Goal: Task Accomplishment & Management: Use online tool/utility

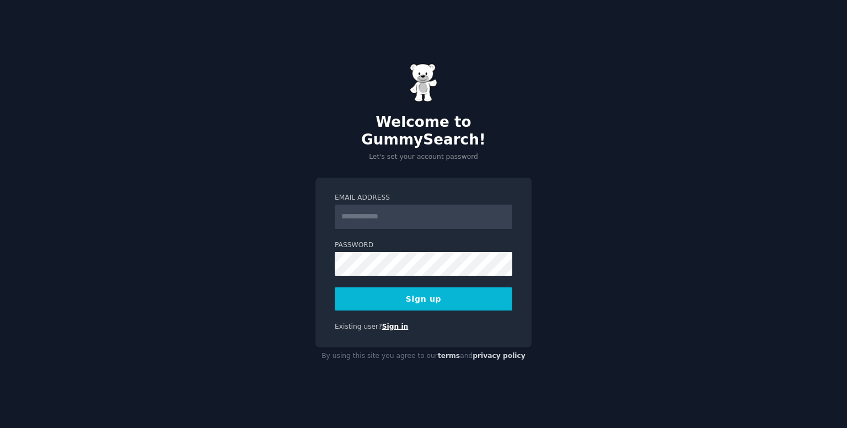
click at [392, 323] on link "Sign in" at bounding box center [395, 327] width 26 height 8
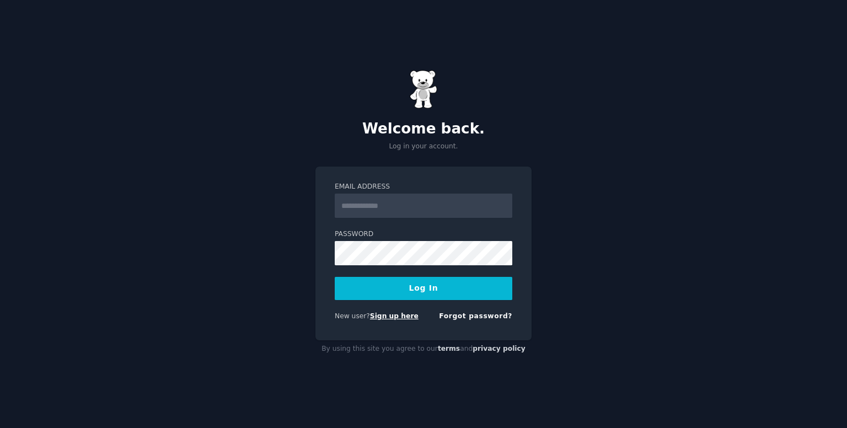
click at [388, 315] on link "Sign up here" at bounding box center [394, 316] width 49 height 8
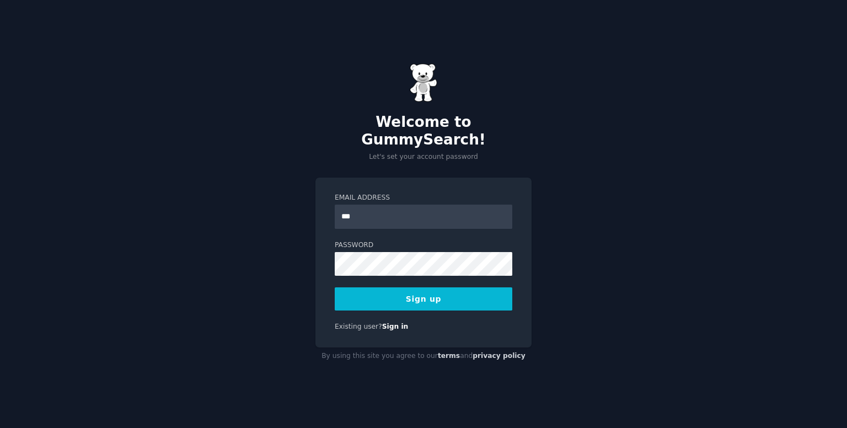
type input "**********"
click at [302, 254] on div "**********" at bounding box center [423, 214] width 847 height 428
click at [409, 293] on button "Sign up" at bounding box center [424, 298] width 178 height 23
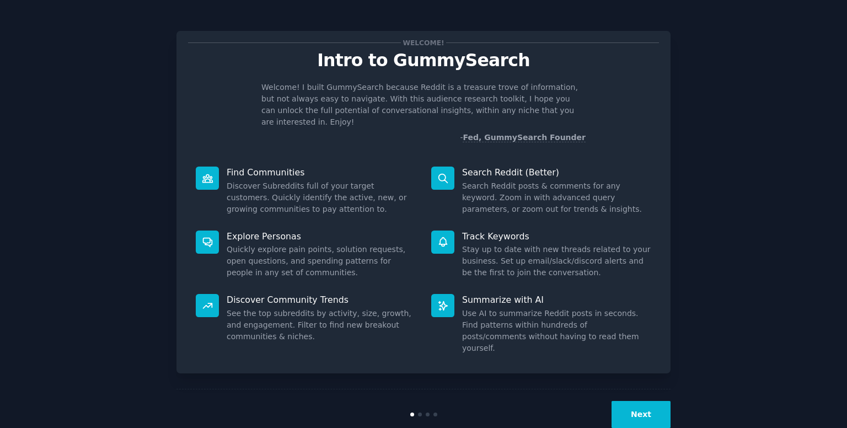
click at [657, 401] on button "Next" at bounding box center [640, 414] width 59 height 27
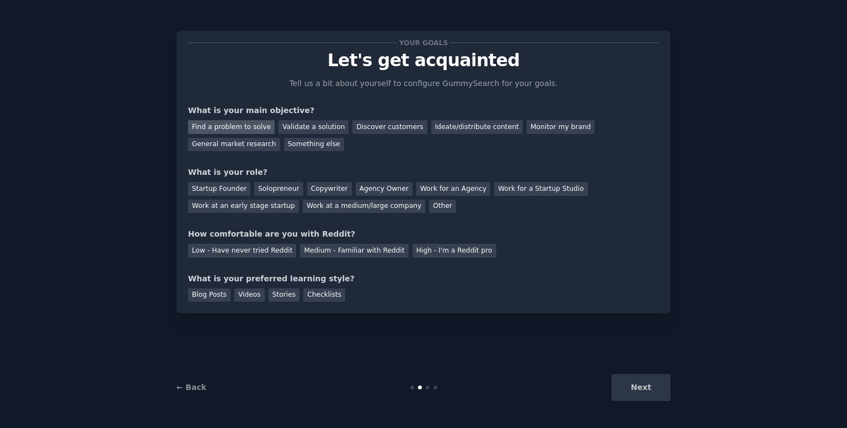
click at [240, 131] on div "Find a problem to solve" at bounding box center [231, 127] width 87 height 14
click at [290, 187] on div "Solopreneur" at bounding box center [278, 189] width 49 height 14
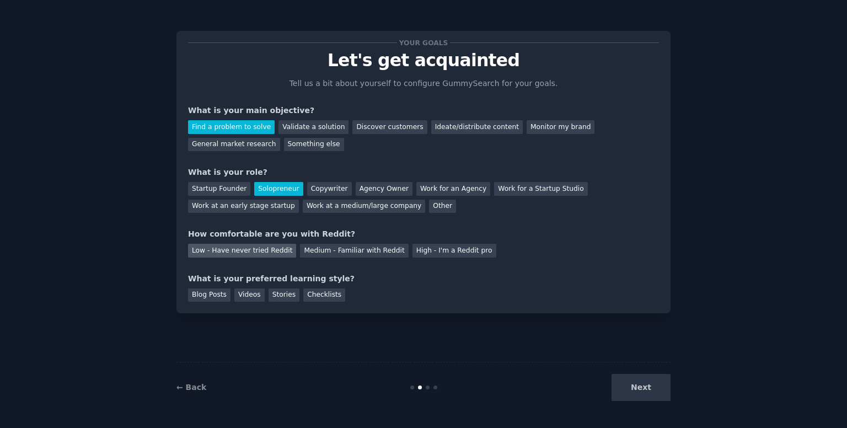
click at [239, 251] on div "Low - Have never tried Reddit" at bounding box center [242, 251] width 108 height 14
drag, startPoint x: 333, startPoint y: 250, endPoint x: 324, endPoint y: 256, distance: 11.2
click at [332, 251] on div "Medium - Familiar with Reddit" at bounding box center [354, 251] width 108 height 14
click at [284, 294] on div "Stories" at bounding box center [284, 295] width 31 height 14
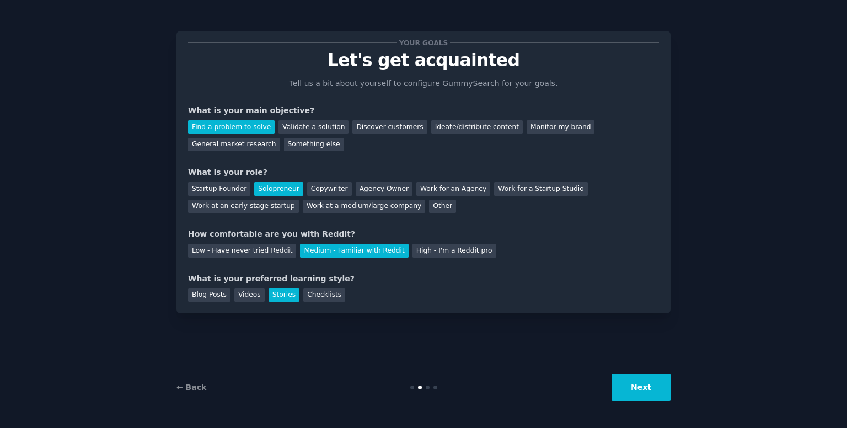
click at [650, 386] on button "Next" at bounding box center [640, 387] width 59 height 27
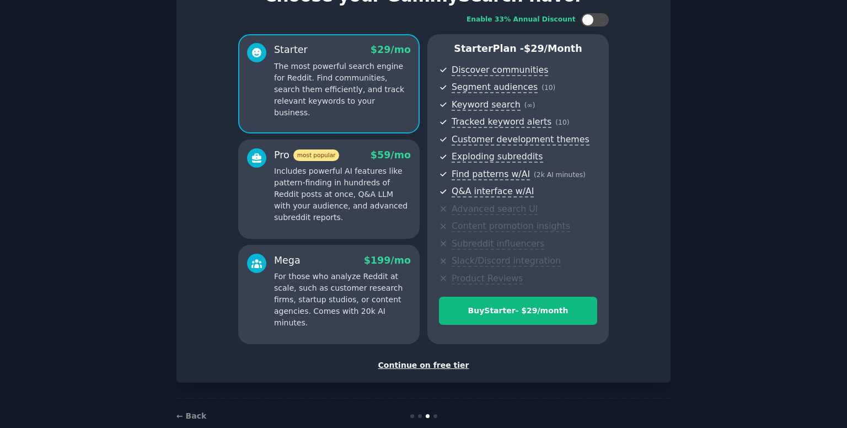
scroll to position [85, 0]
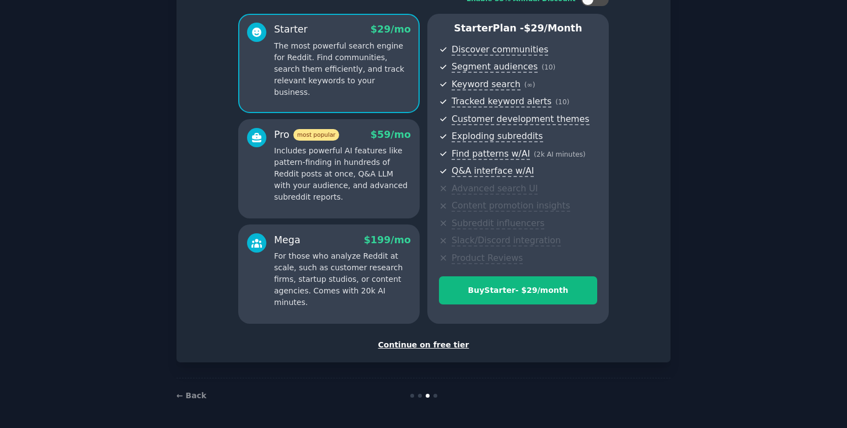
click at [443, 347] on div "Continue on free tier" at bounding box center [423, 345] width 471 height 12
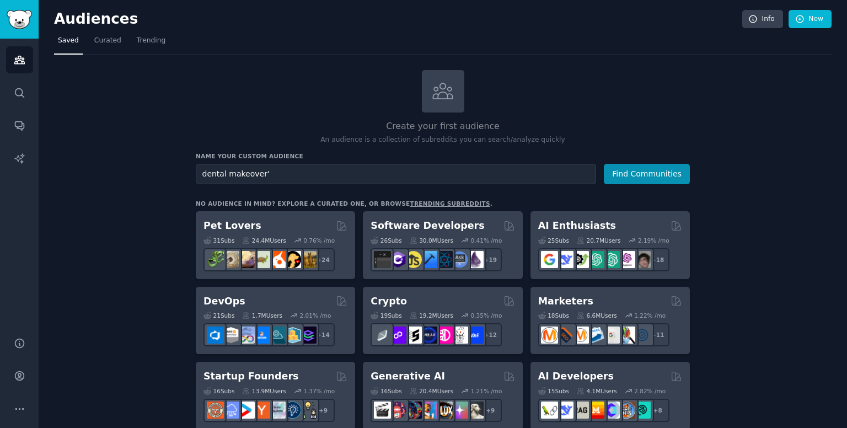
click at [604, 164] on button "Find Communities" at bounding box center [647, 174] width 86 height 20
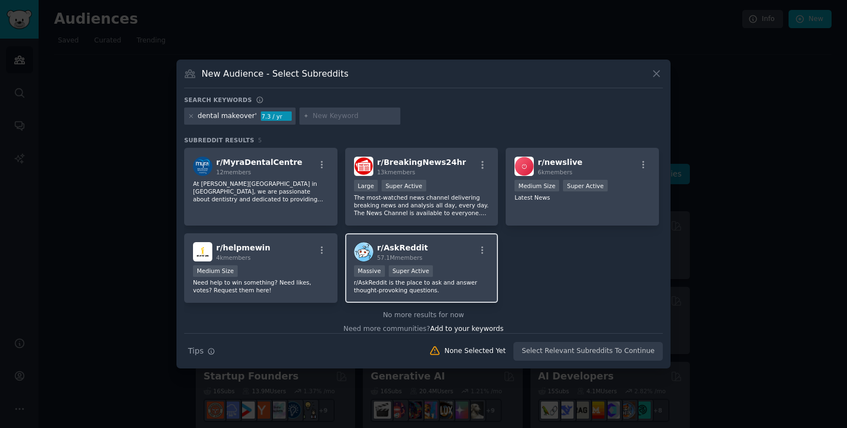
click at [448, 243] on div "r/ AskReddit 57.1M members" at bounding box center [422, 251] width 136 height 19
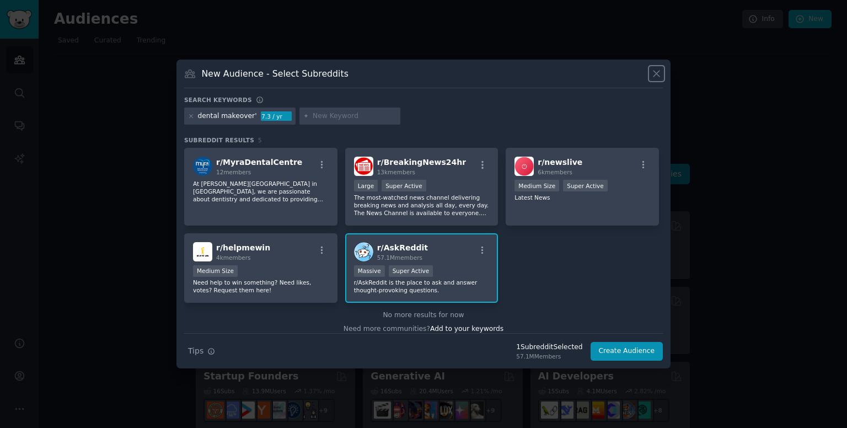
click at [654, 69] on icon at bounding box center [657, 74] width 12 height 12
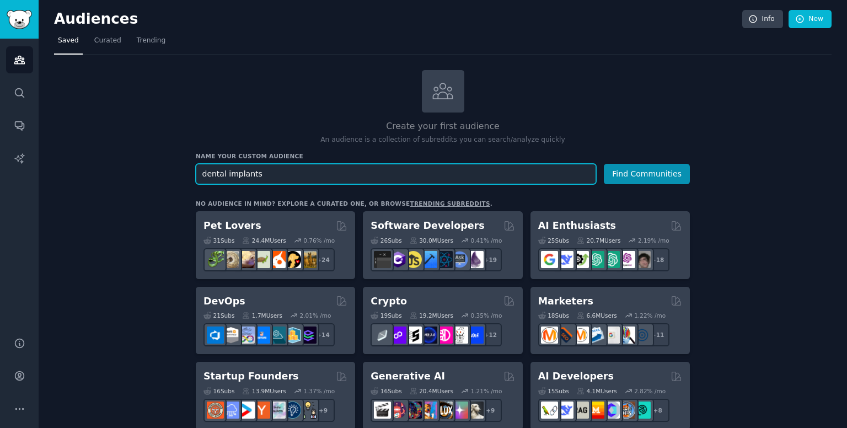
type input "dental implants"
click at [604, 164] on button "Find Communities" at bounding box center [647, 174] width 86 height 20
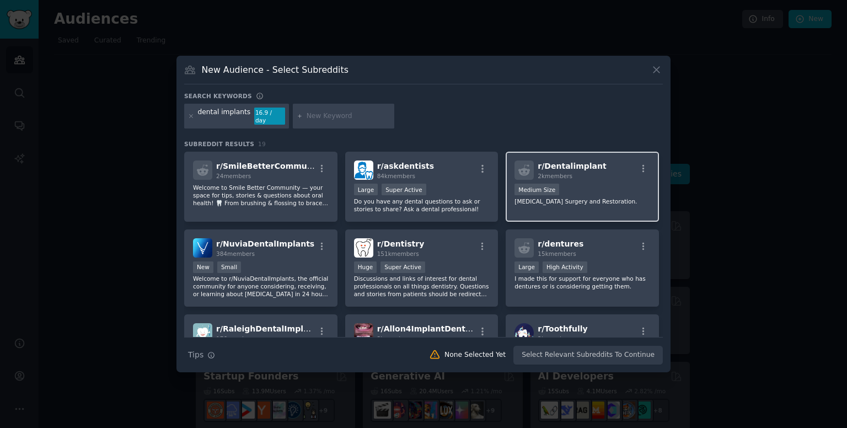
click at [576, 192] on div "Medium Size" at bounding box center [582, 191] width 136 height 14
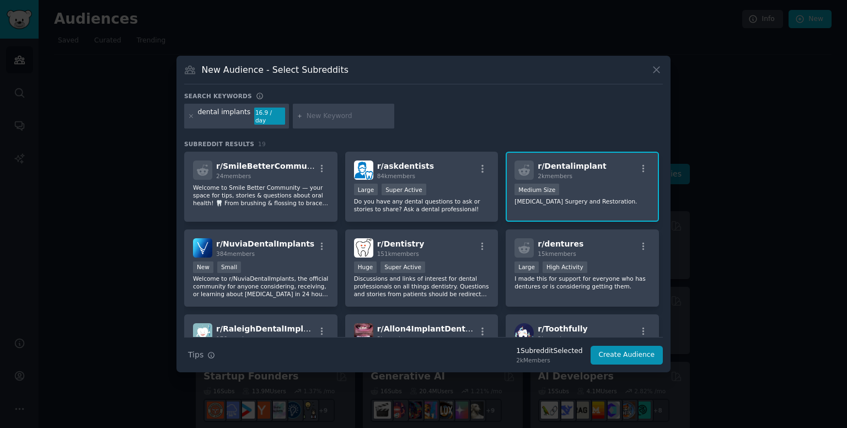
click at [592, 198] on p "[MEDICAL_DATA] Surgery and Restoration." at bounding box center [582, 201] width 136 height 8
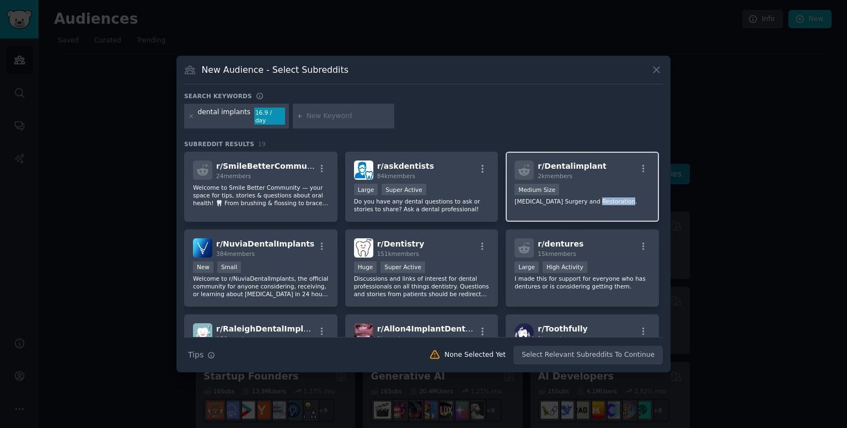
click at [592, 198] on p "[MEDICAL_DATA] Surgery and Restoration." at bounding box center [582, 201] width 136 height 8
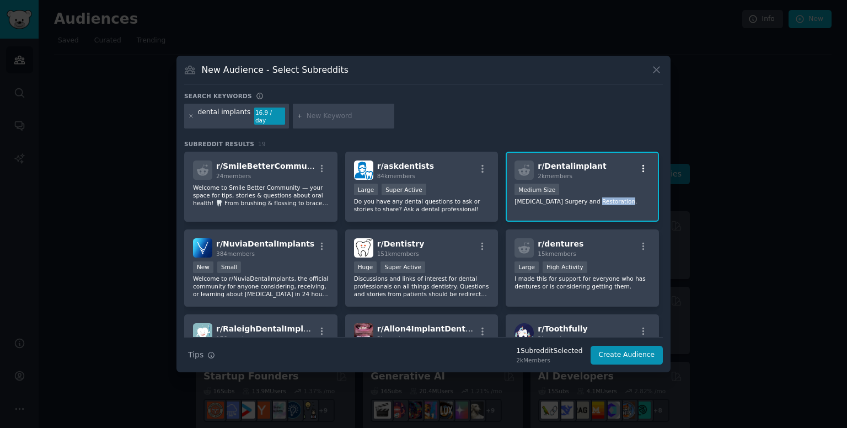
click at [642, 165] on icon "button" at bounding box center [643, 169] width 2 height 8
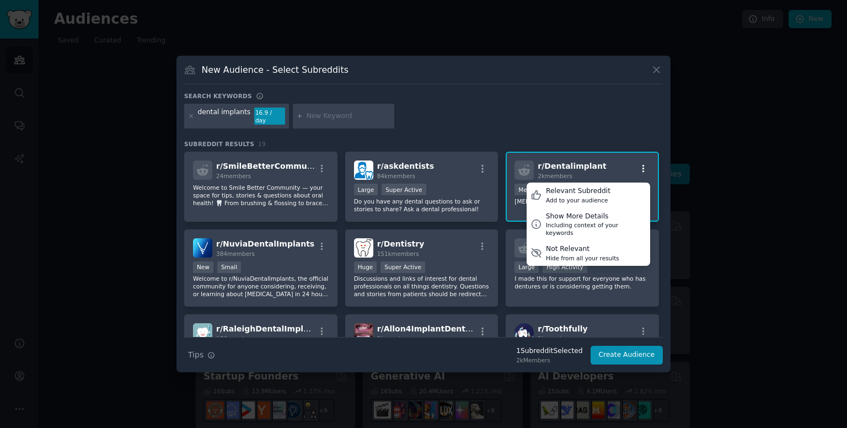
click at [642, 165] on icon "button" at bounding box center [643, 169] width 2 height 8
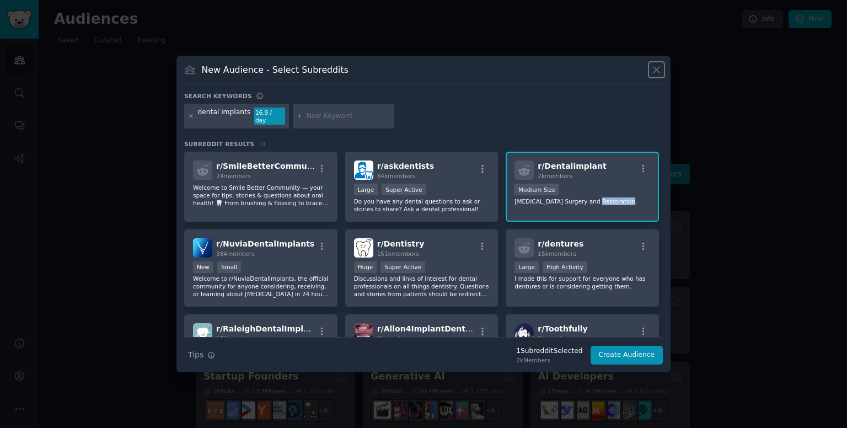
click at [657, 71] on icon at bounding box center [657, 70] width 12 height 12
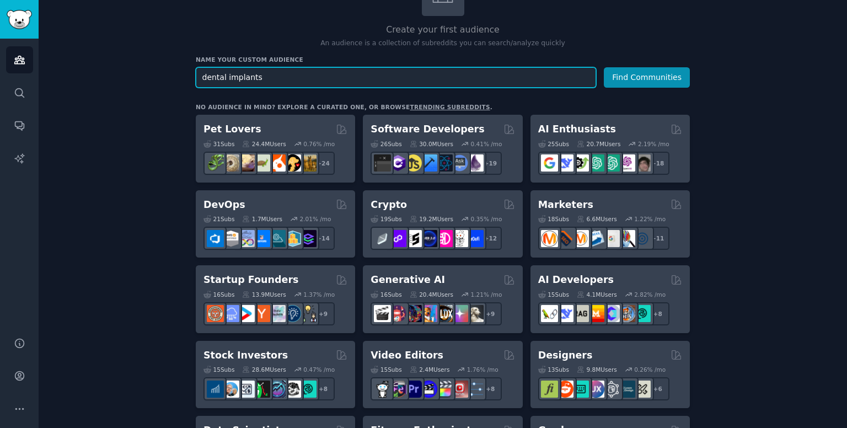
scroll to position [55, 0]
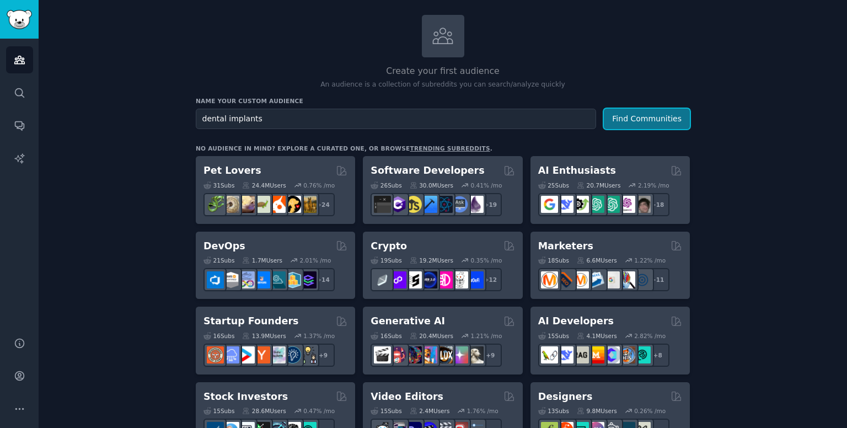
click at [648, 120] on button "Find Communities" at bounding box center [647, 119] width 86 height 20
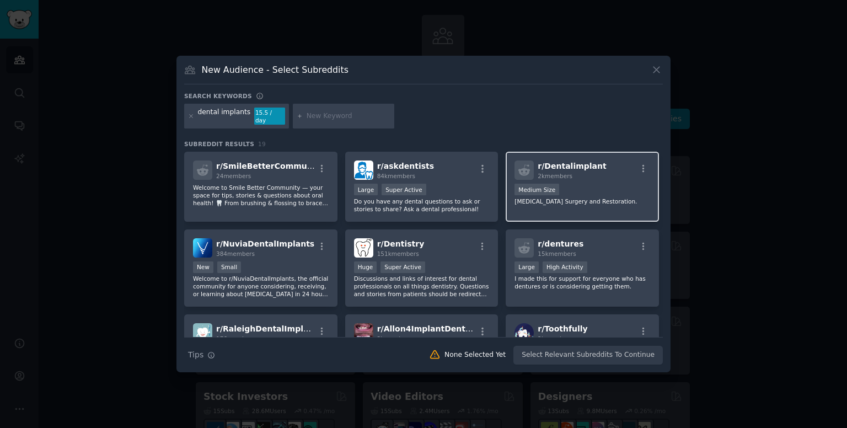
click at [582, 178] on div "r/ Dentalimplant 2k members 1000 - 10,000 members Medium Size [MEDICAL_DATA] Su…" at bounding box center [582, 187] width 153 height 70
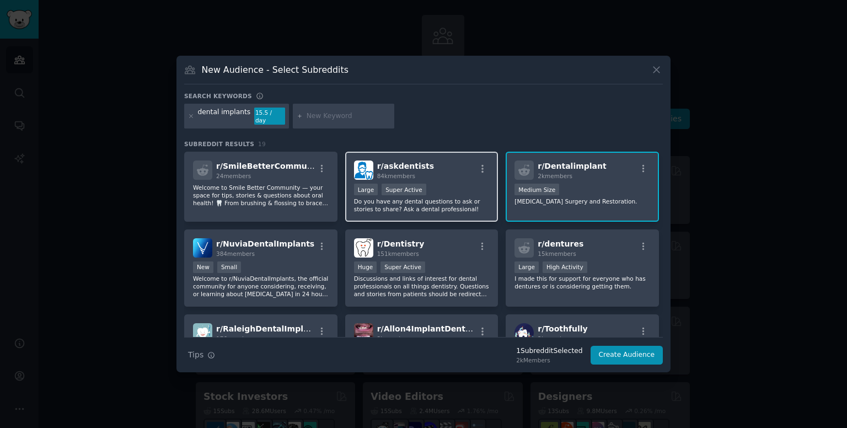
click at [452, 184] on div "10,000 - 100,000 members Large Super Active" at bounding box center [422, 191] width 136 height 14
click at [192, 115] on icon at bounding box center [191, 116] width 6 height 6
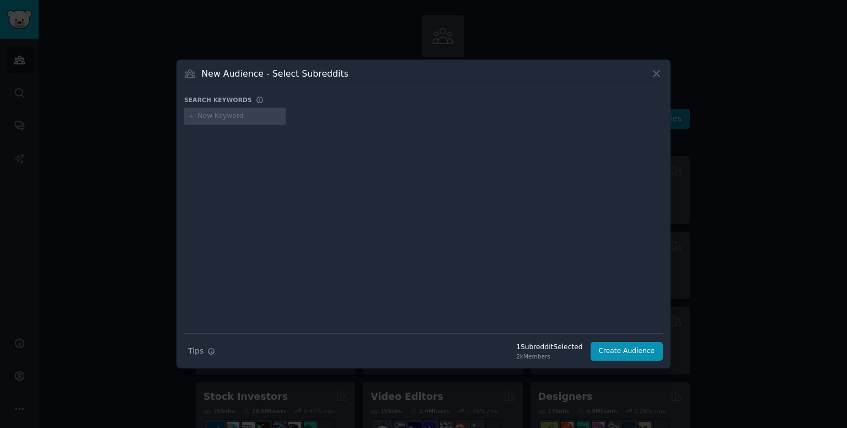
click at [649, 77] on div "New Audience - Select Subreddits" at bounding box center [423, 77] width 479 height 21
click at [655, 76] on icon at bounding box center [657, 74] width 12 height 12
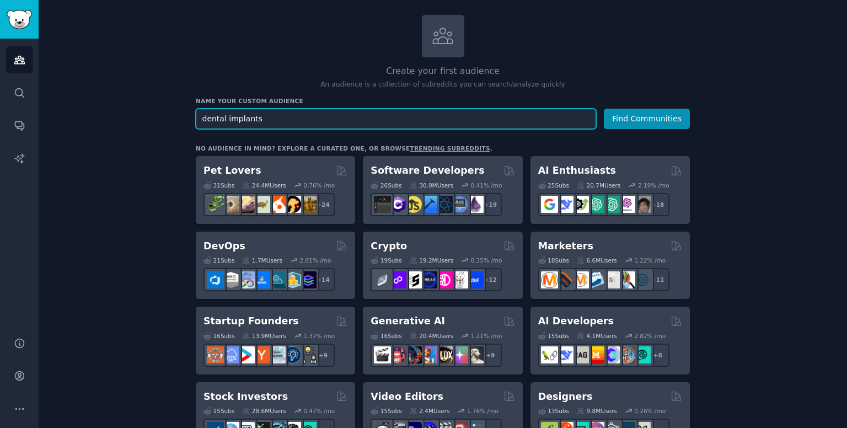
drag, startPoint x: 285, startPoint y: 118, endPoint x: 106, endPoint y: 115, distance: 178.7
type input "smile makeover"
click at [604, 109] on button "Find Communities" at bounding box center [647, 119] width 86 height 20
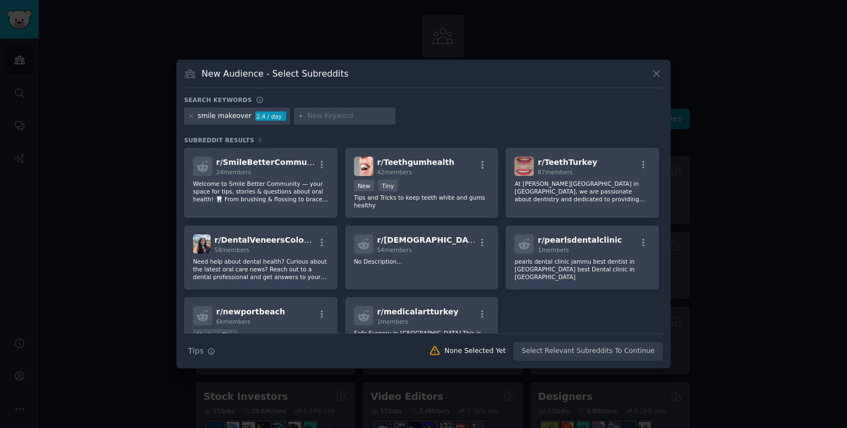
click at [656, 77] on icon at bounding box center [657, 74] width 12 height 12
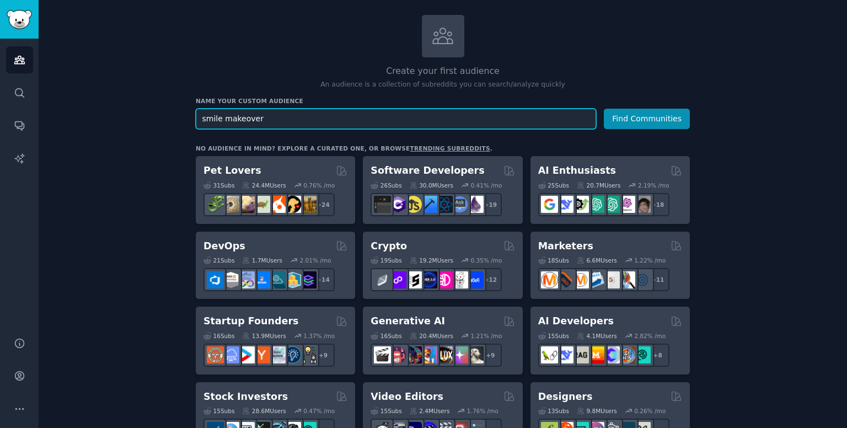
drag, startPoint x: 300, startPoint y: 111, endPoint x: 192, endPoint y: 103, distance: 108.4
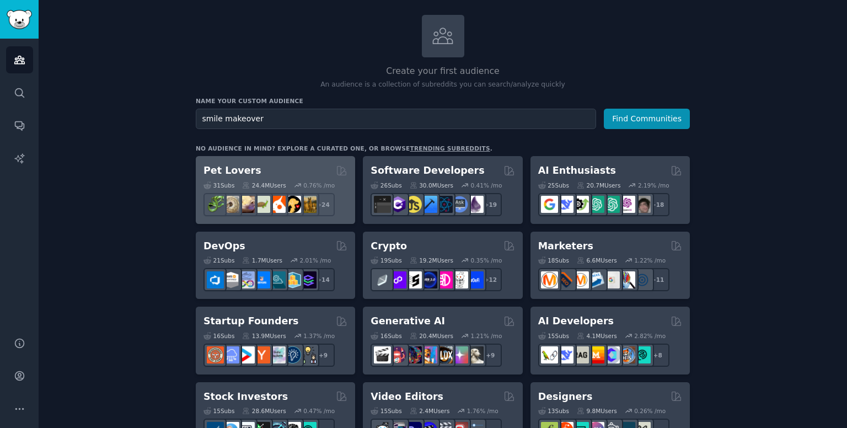
click at [278, 173] on div "Pet Lovers Curated by GummySearch" at bounding box center [275, 171] width 144 height 14
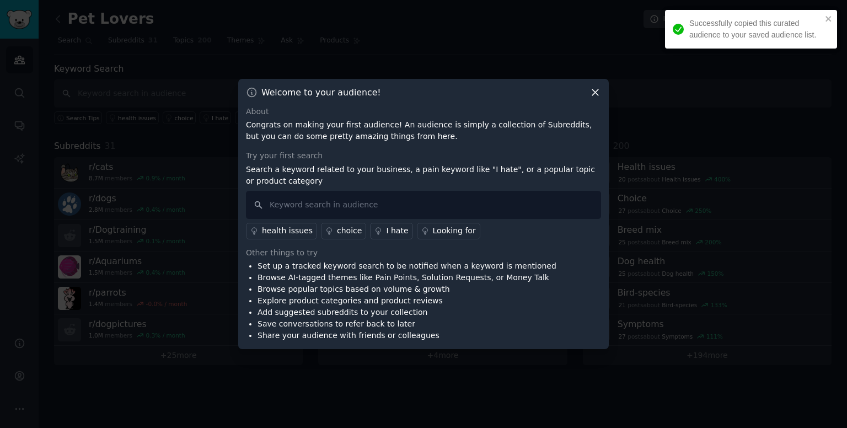
click at [594, 95] on icon at bounding box center [595, 93] width 12 height 12
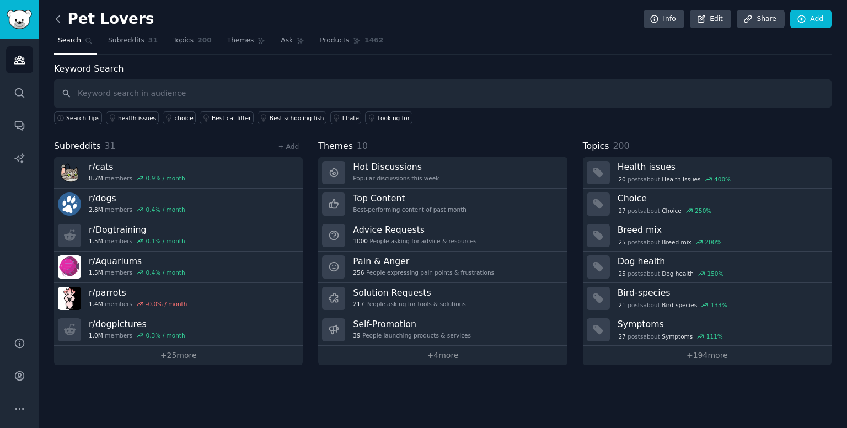
click at [57, 18] on icon at bounding box center [57, 18] width 3 height 7
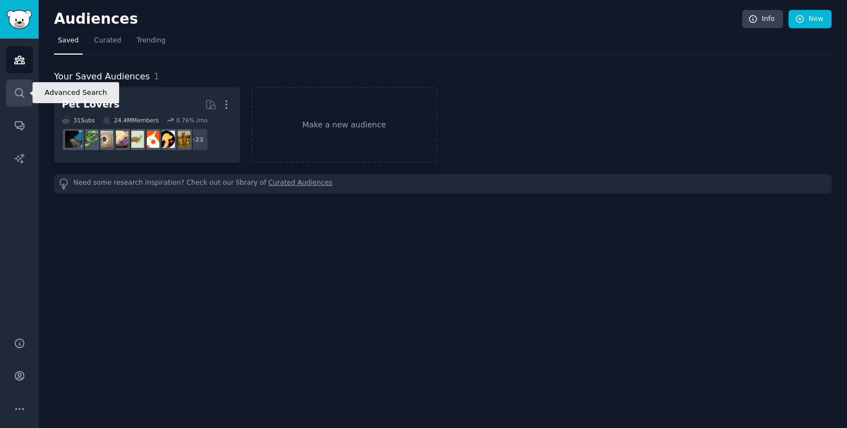
click at [14, 98] on link "Search" at bounding box center [19, 92] width 27 height 27
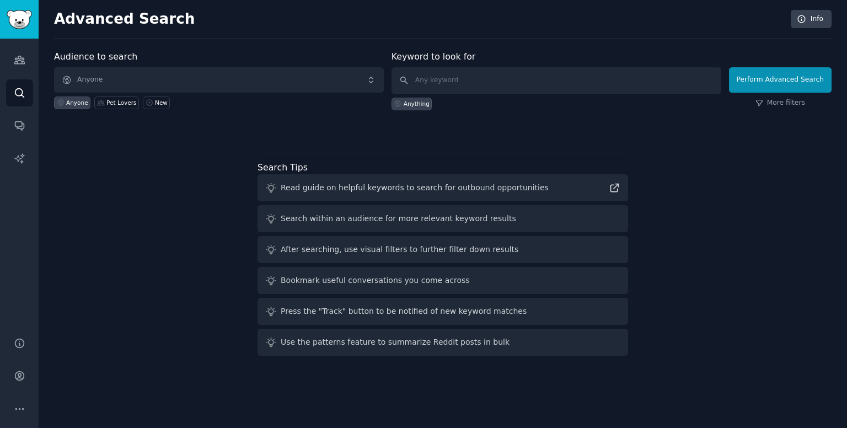
click at [89, 230] on div "Audience to search Anyone Anyone Pet Lovers New Keyword to look for Anything Pe…" at bounding box center [442, 205] width 777 height 310
click at [18, 60] on icon "Sidebar" at bounding box center [20, 60] width 12 height 12
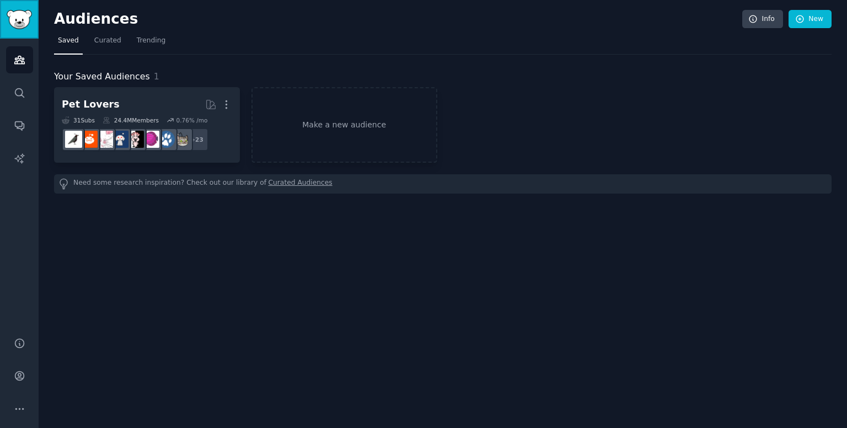
click at [18, 20] on img "Sidebar" at bounding box center [19, 19] width 25 height 19
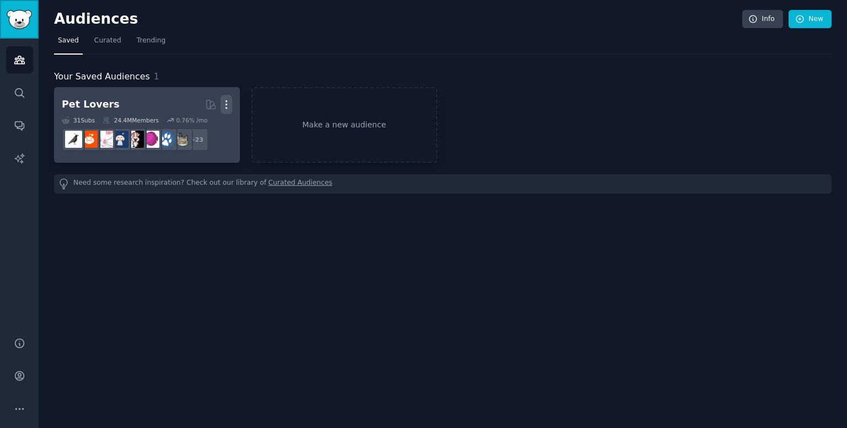
click at [224, 104] on icon "button" at bounding box center [227, 105] width 12 height 12
click at [210, 127] on div "Delete" at bounding box center [188, 127] width 52 height 23
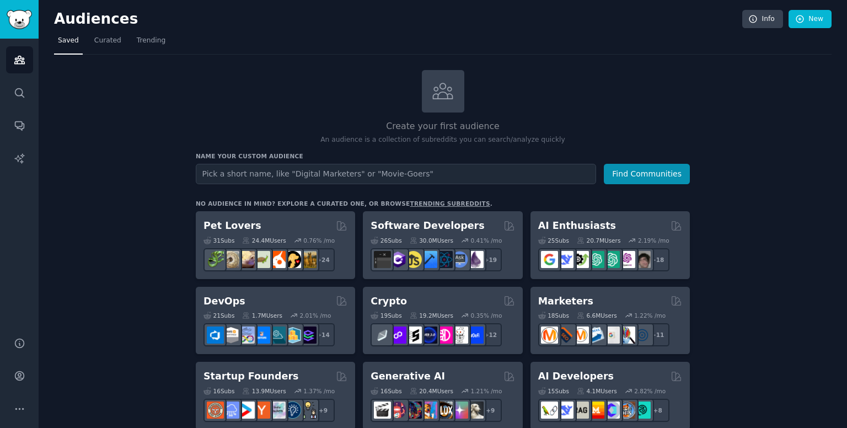
click at [309, 177] on input "text" at bounding box center [396, 174] width 400 height 20
click at [309, 177] on input "b" at bounding box center [396, 174] width 400 height 20
type input "black girl workout"
click at [604, 164] on button "Find Communities" at bounding box center [647, 174] width 86 height 20
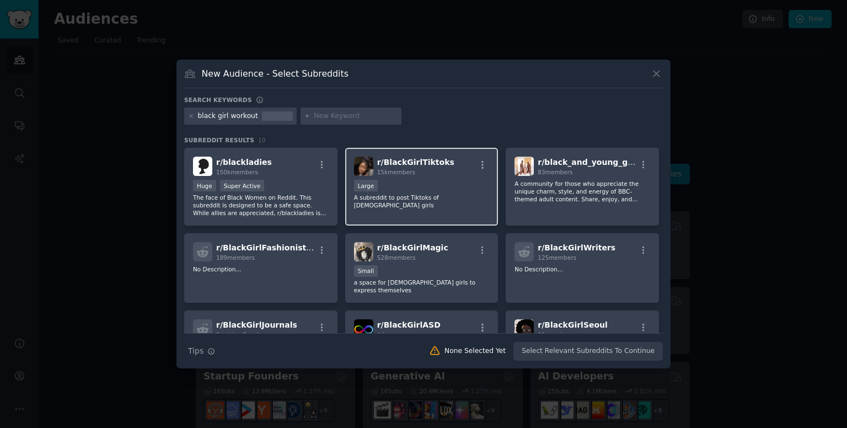
click at [360, 210] on div "r/ BlackGirlTiktoks 15k members Large A subreddit to post Tiktoks of [DEMOGRAPH…" at bounding box center [421, 187] width 153 height 78
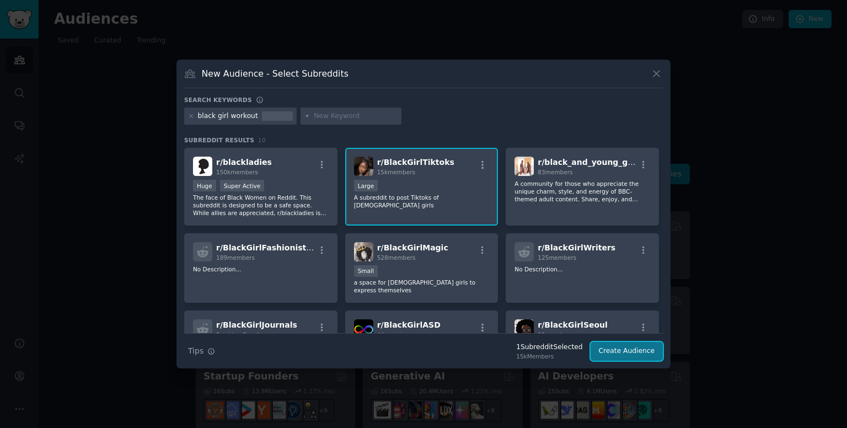
click at [610, 346] on button "Create Audience" at bounding box center [627, 351] width 73 height 19
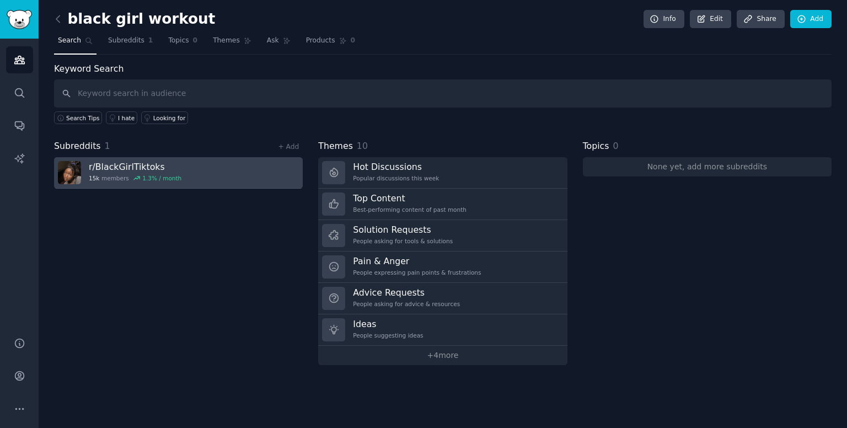
click at [137, 176] on span "1.3 % / month" at bounding box center [157, 178] width 49 height 8
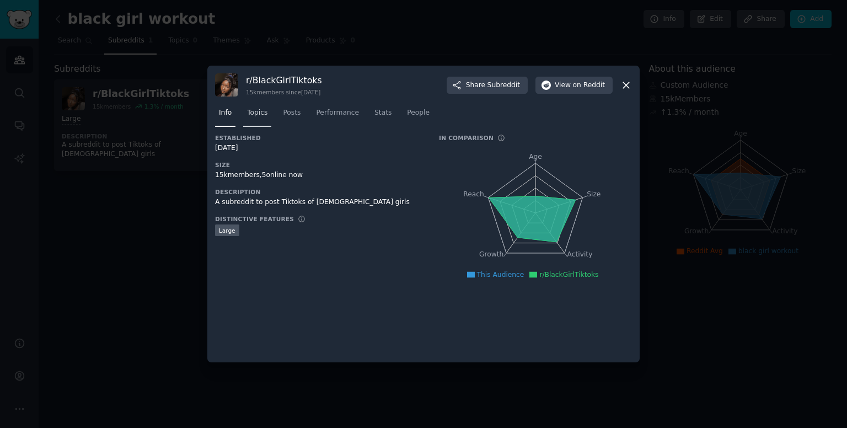
click at [259, 113] on span "Topics" at bounding box center [257, 113] width 20 height 10
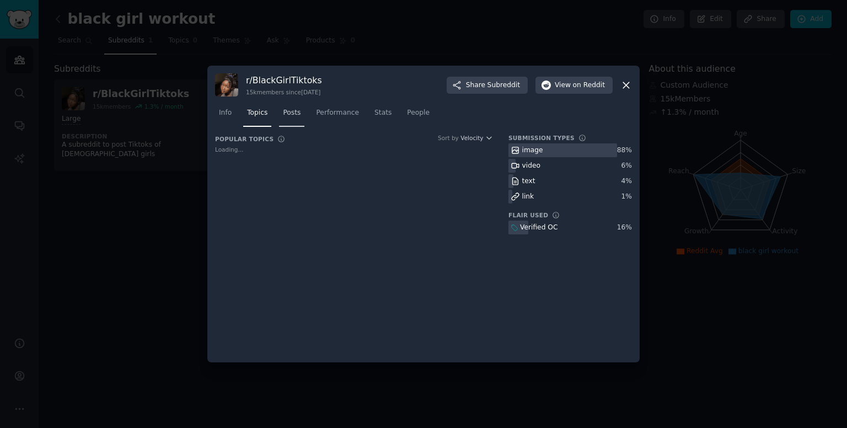
click at [283, 119] on link "Posts" at bounding box center [291, 115] width 25 height 23
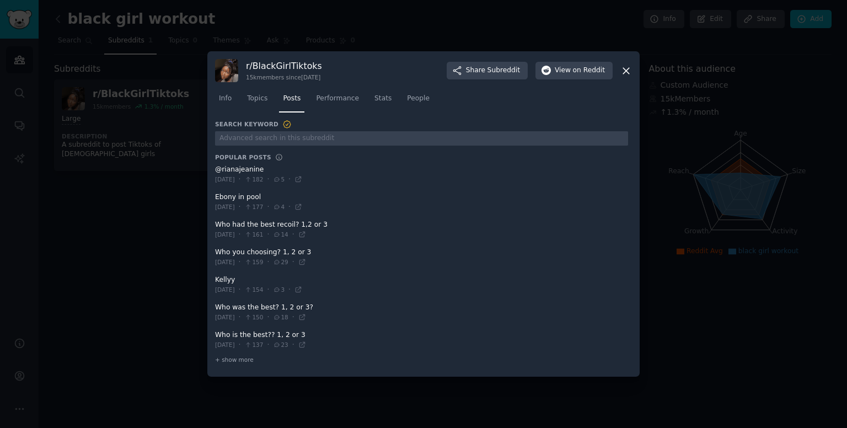
click at [626, 70] on icon at bounding box center [626, 71] width 6 height 6
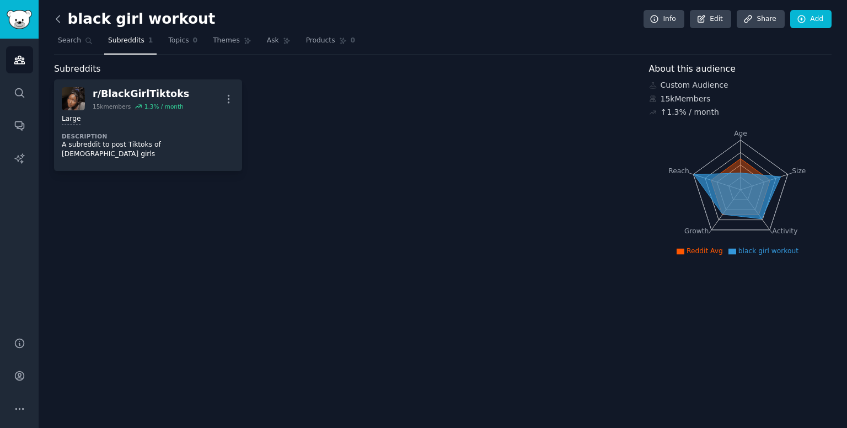
click at [63, 16] on icon at bounding box center [58, 19] width 12 height 12
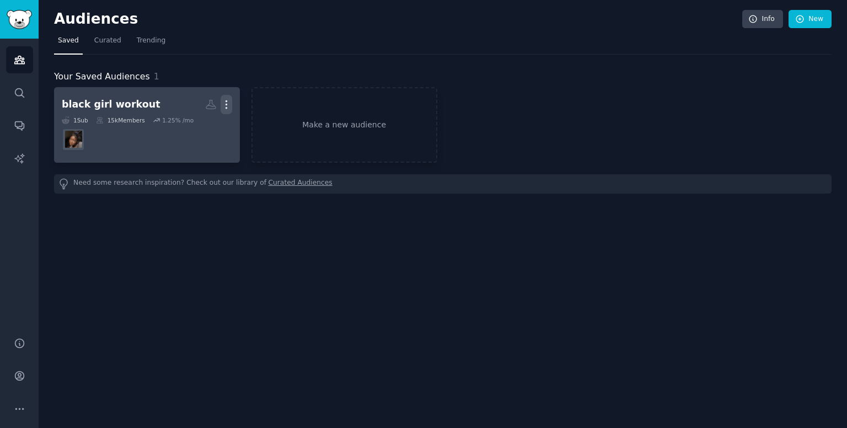
click at [223, 105] on icon "button" at bounding box center [227, 105] width 12 height 12
click at [196, 134] on div "Delete" at bounding box center [188, 127] width 52 height 23
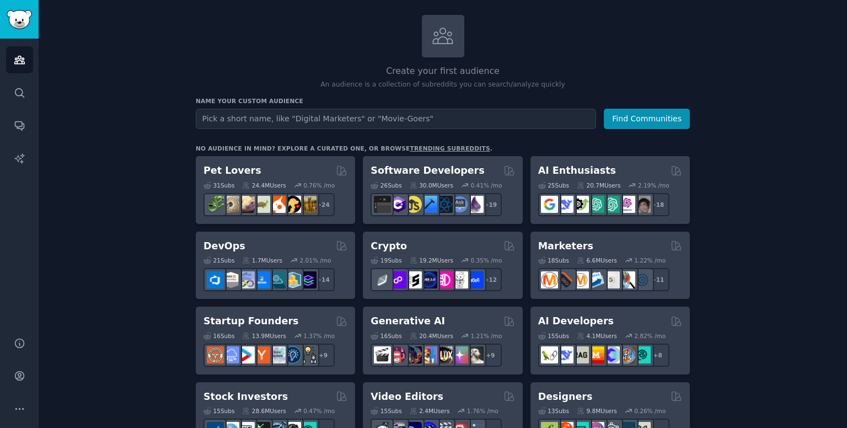
scroll to position [55, 0]
type input "Black travel"
click at [604, 109] on button "Find Communities" at bounding box center [647, 119] width 86 height 20
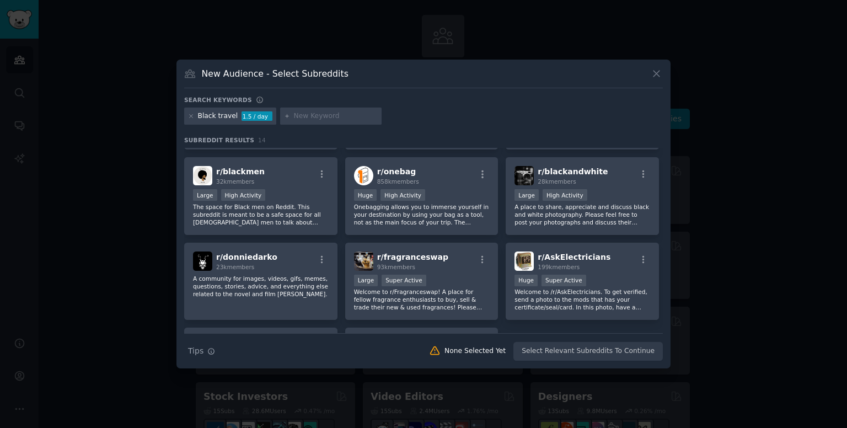
scroll to position [151, 0]
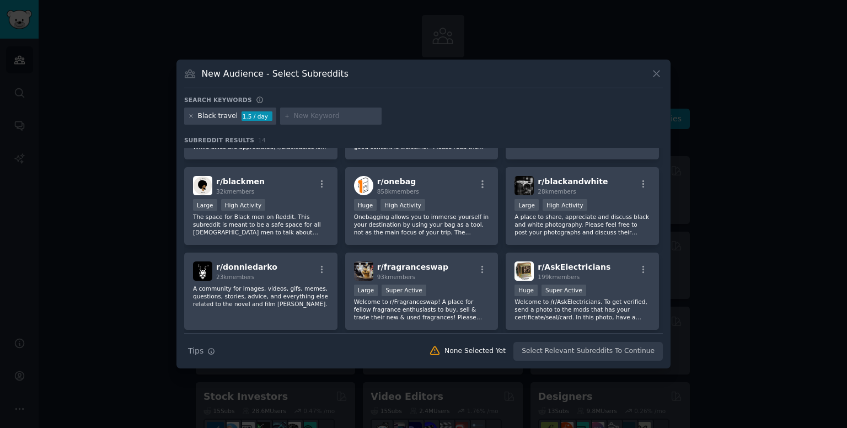
click at [660, 70] on icon at bounding box center [657, 74] width 12 height 12
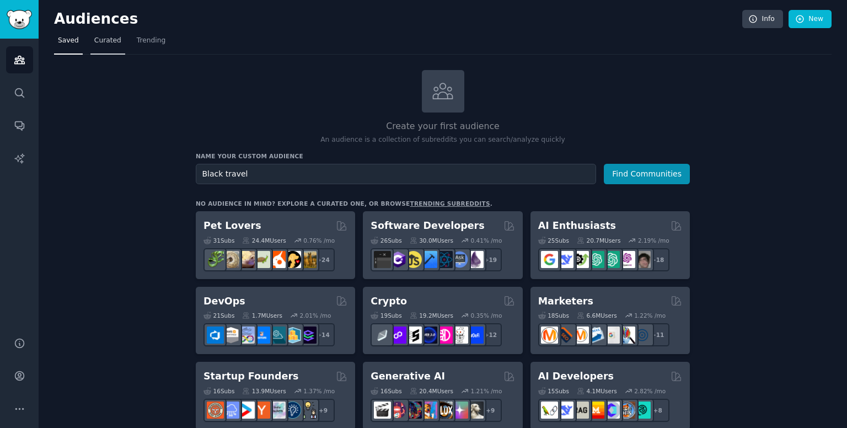
click at [96, 45] on link "Curated" at bounding box center [107, 43] width 35 height 23
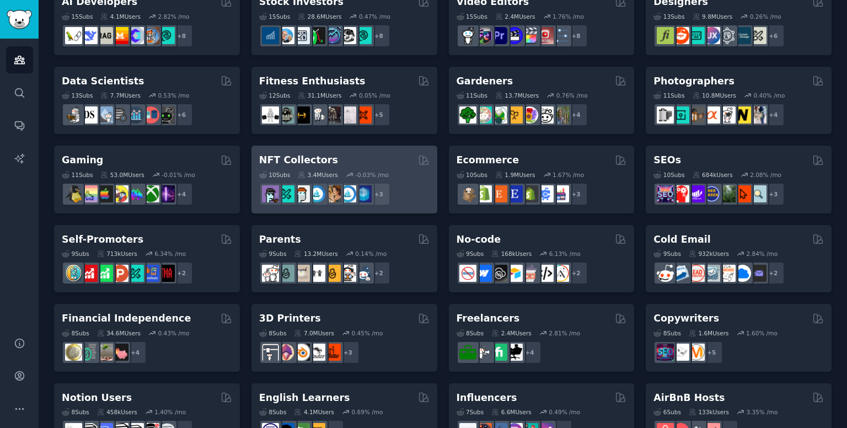
scroll to position [233, 0]
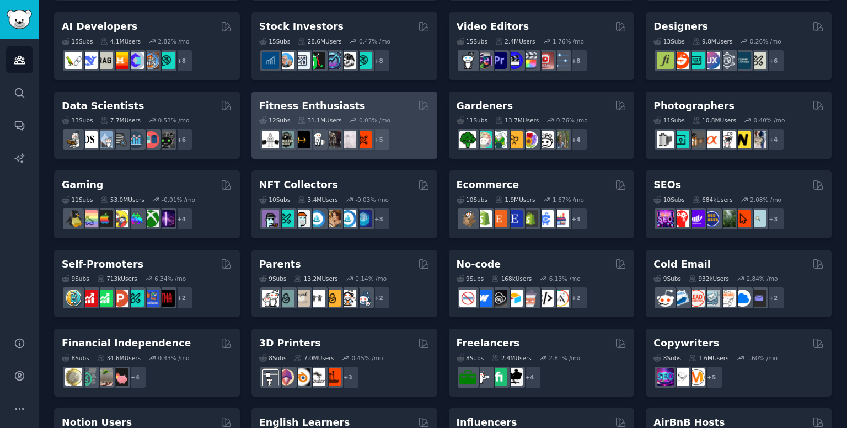
click at [288, 102] on h2 "Fitness Enthusiasts" at bounding box center [312, 106] width 106 height 14
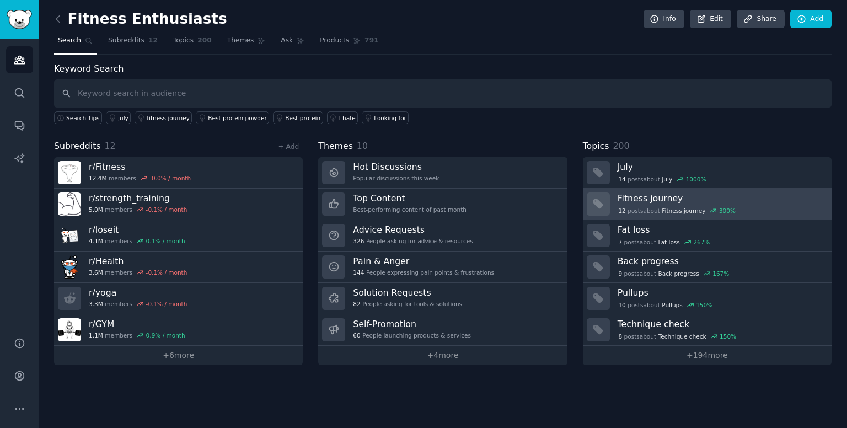
click at [650, 206] on div "12 post s about Fitness journey 300 %" at bounding box center [677, 211] width 119 height 10
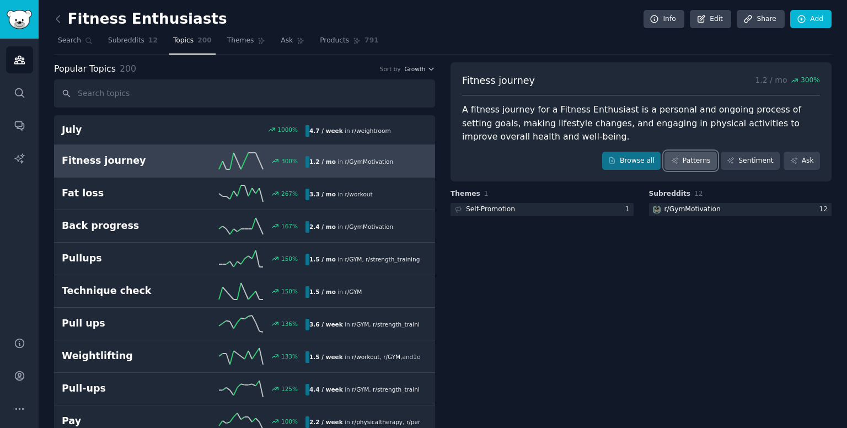
click at [696, 158] on link "Patterns" at bounding box center [690, 161] width 52 height 19
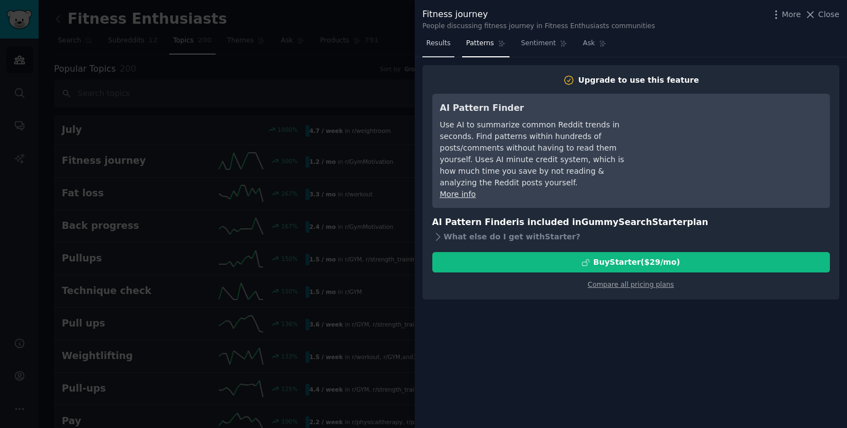
click at [443, 44] on span "Results" at bounding box center [438, 44] width 24 height 10
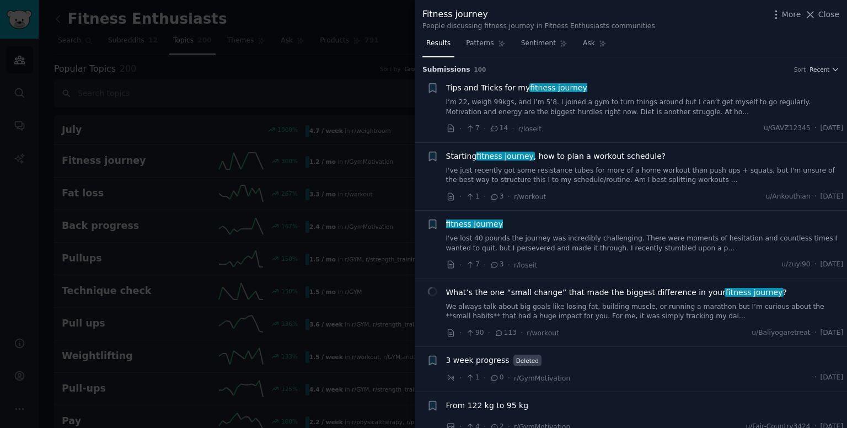
click at [321, 26] on div at bounding box center [423, 214] width 847 height 428
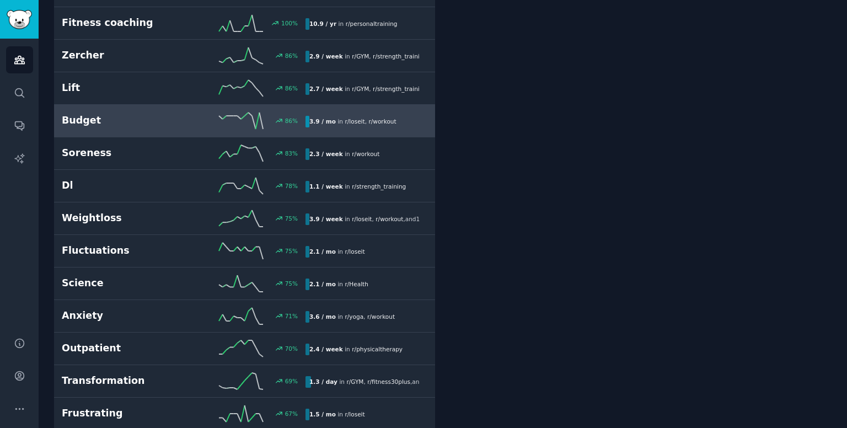
scroll to position [496, 0]
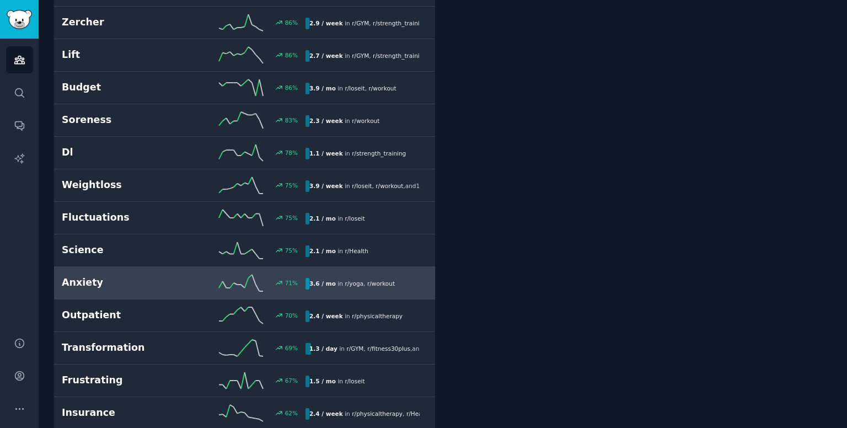
click at [114, 276] on h2 "Anxiety" at bounding box center [123, 283] width 122 height 14
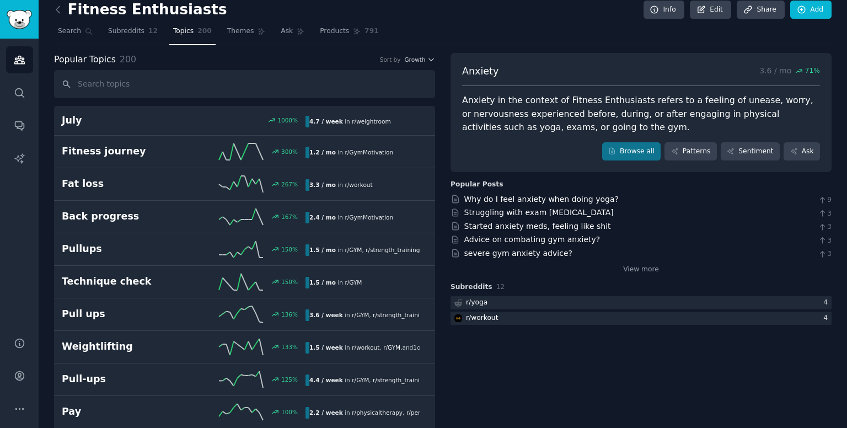
scroll to position [6, 0]
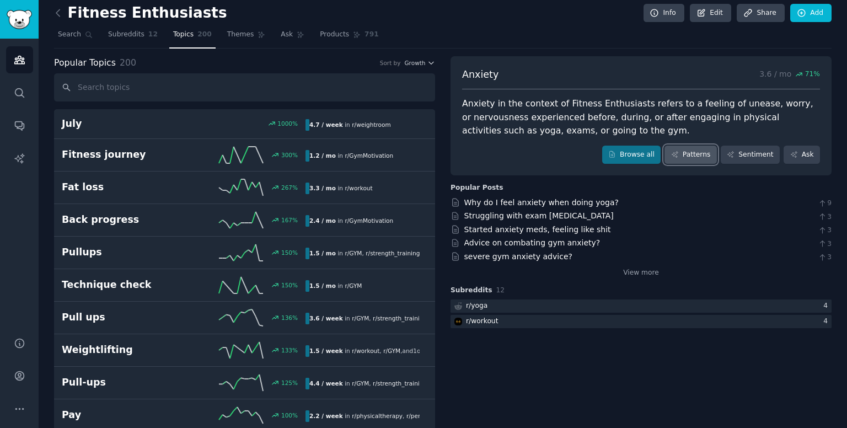
click at [702, 154] on link "Patterns" at bounding box center [690, 155] width 52 height 19
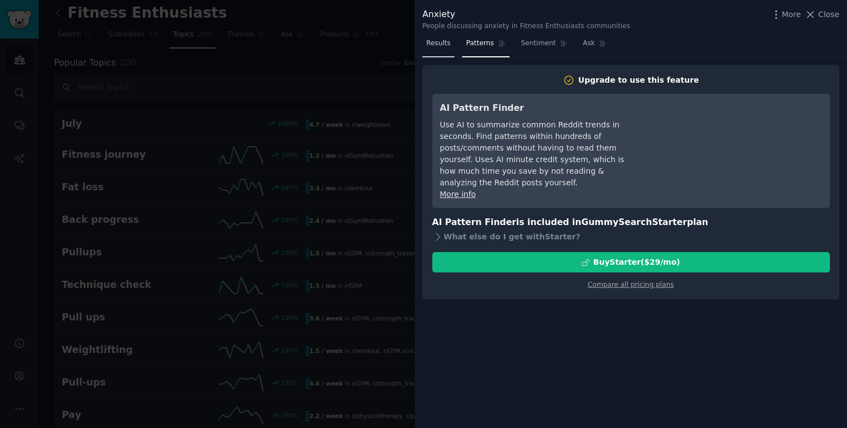
click at [436, 43] on span "Results" at bounding box center [438, 44] width 24 height 10
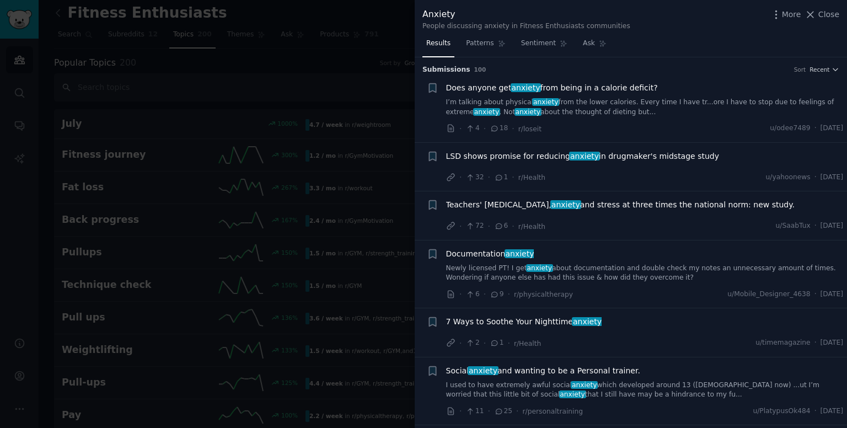
click at [275, 14] on div at bounding box center [423, 214] width 847 height 428
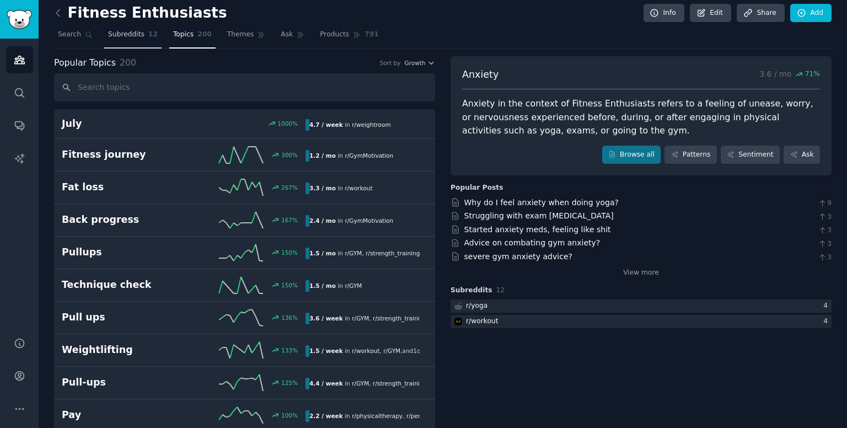
click at [128, 38] on span "Subreddits" at bounding box center [126, 35] width 36 height 10
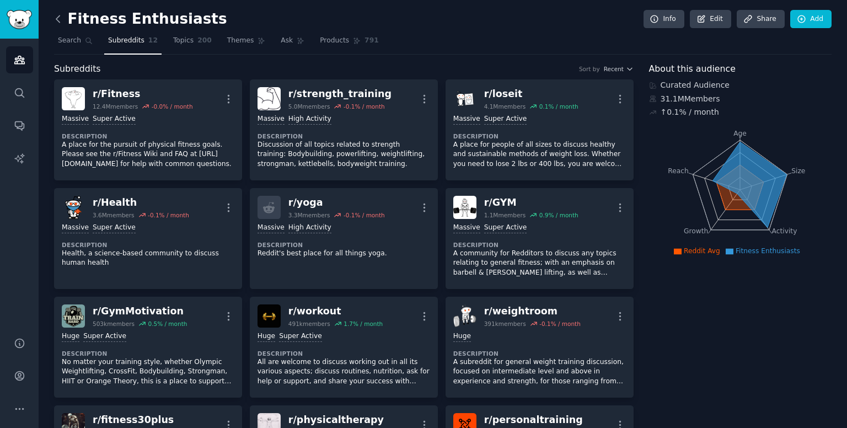
click at [58, 15] on icon at bounding box center [58, 19] width 12 height 12
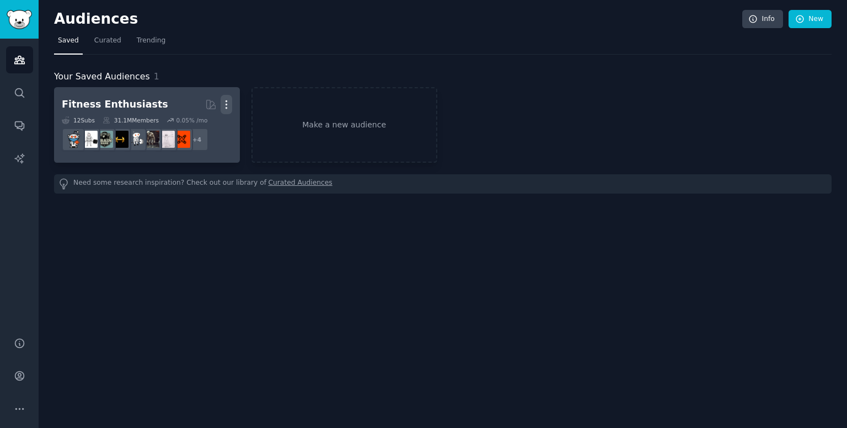
click at [229, 105] on icon "button" at bounding box center [227, 105] width 12 height 12
click at [203, 123] on p "Delete" at bounding box center [196, 128] width 25 height 12
